Goal: Obtain resource: Download file/media

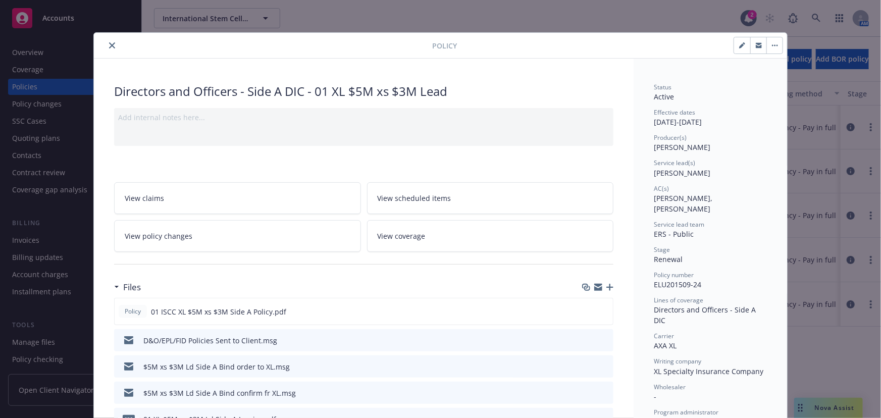
click at [109, 43] on icon "close" at bounding box center [112, 45] width 6 height 6
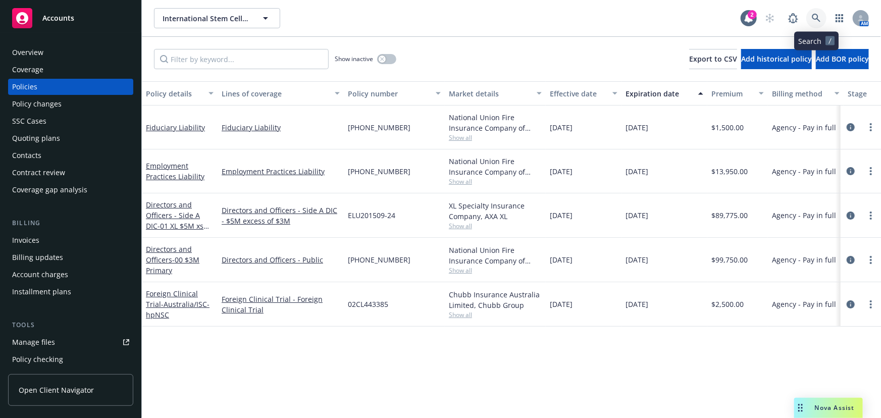
click at [813, 14] on icon at bounding box center [816, 18] width 9 height 9
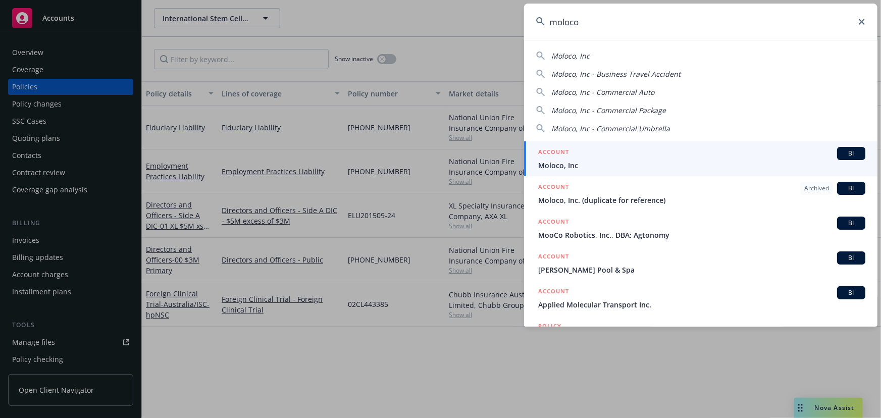
type input "moloco"
click at [692, 157] on div "ACCOUNT BI" at bounding box center [701, 153] width 327 height 13
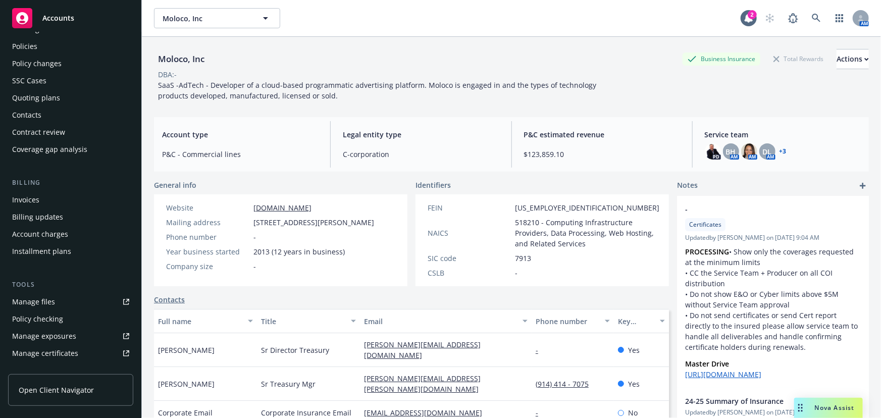
scroll to position [91, 0]
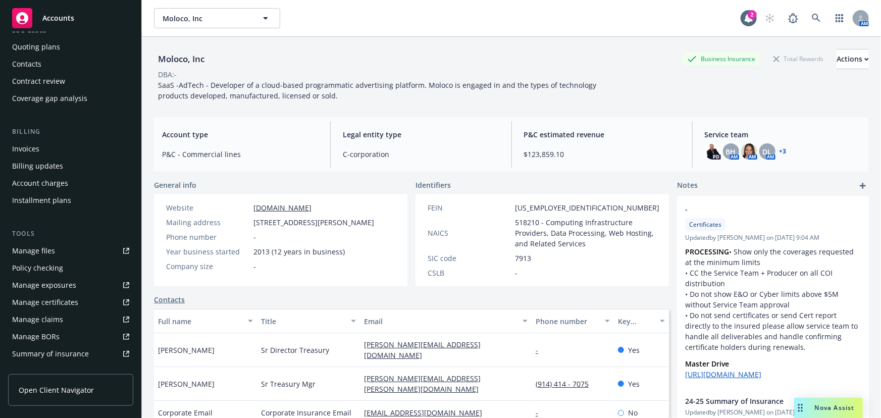
click at [57, 249] on link "Manage files" at bounding box center [70, 251] width 125 height 16
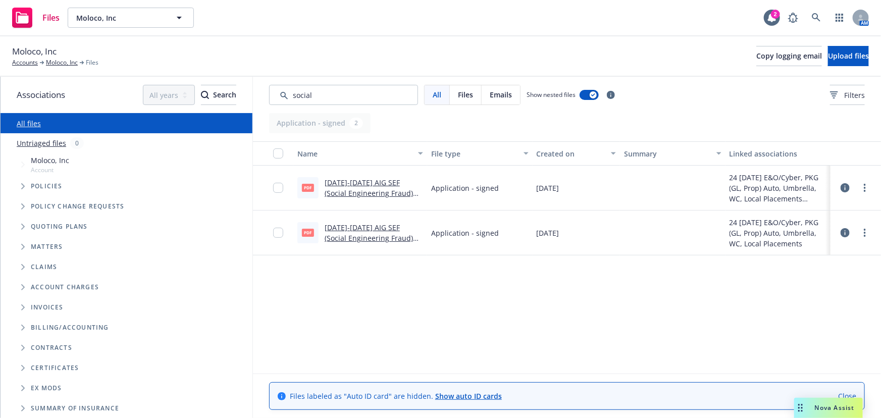
type input "social"
click at [374, 189] on link "2024-2025 AIG SEF (Social Engineering Fraud) Supplemental.pdf" at bounding box center [369, 193] width 88 height 31
